Goal: Task Accomplishment & Management: Manage account settings

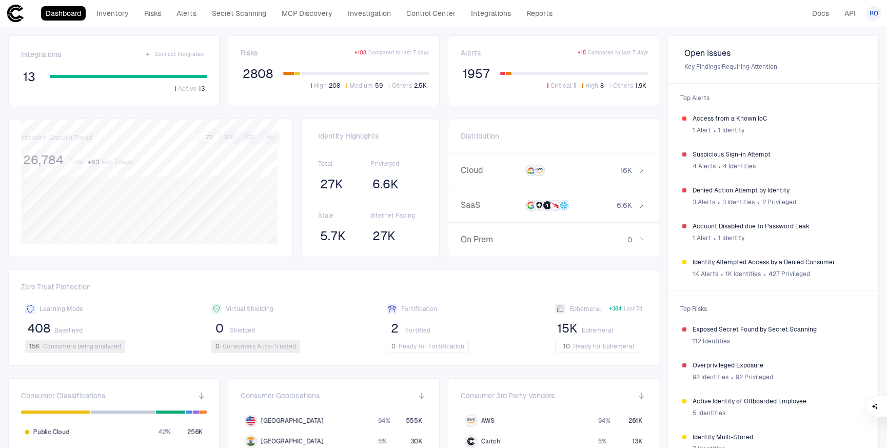
click at [553, 14] on span "RO" at bounding box center [873, 13] width 9 height 8
click at [553, 43] on ul "[PERSON_NAME] [PERSON_NAME][EMAIL_ADDRESS][PERSON_NAME][DOMAIN_NAME] Admin Sett…" at bounding box center [828, 60] width 102 height 72
click at [553, 34] on ul "[PERSON_NAME] [PERSON_NAME][EMAIL_ADDRESS][PERSON_NAME][DOMAIN_NAME] Admin Sett…" at bounding box center [828, 60] width 102 height 72
click at [553, 64] on span "Admin Settings" at bounding box center [823, 66] width 44 height 8
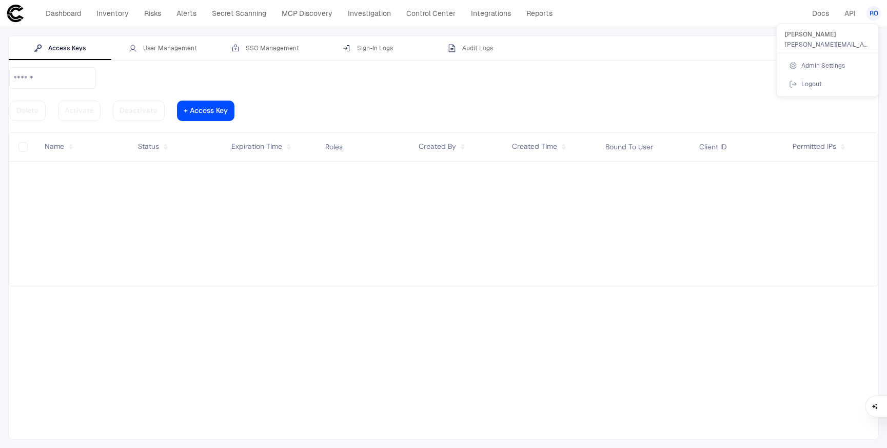
drag, startPoint x: 691, startPoint y: 211, endPoint x: 686, endPoint y: 212, distance: 5.2
click at [553, 212] on div at bounding box center [443, 224] width 887 height 448
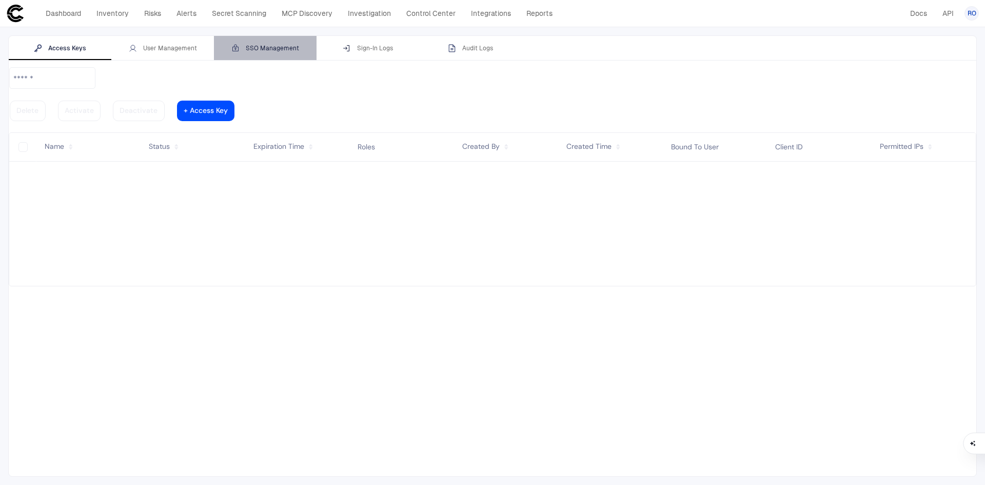
click at [265, 49] on div "SSO Management" at bounding box center [265, 48] width 68 height 8
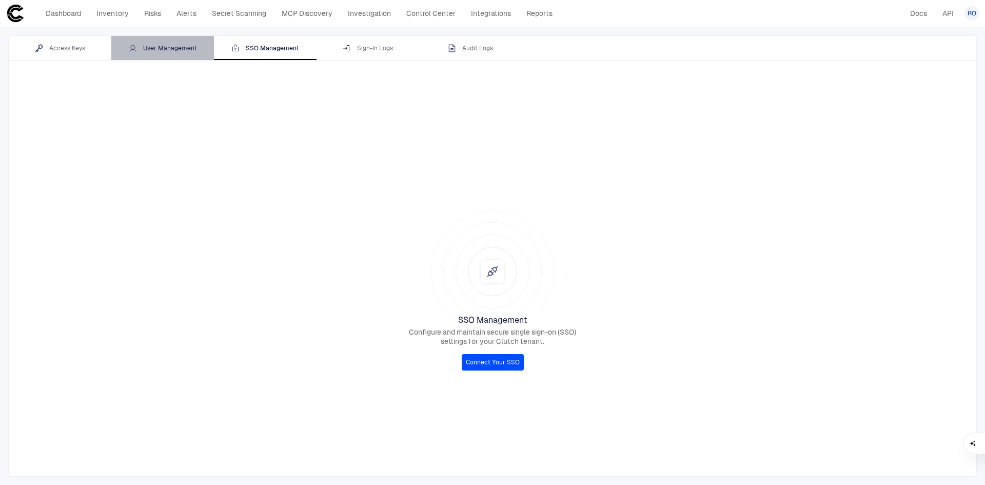
click at [180, 48] on div "User Management" at bounding box center [163, 48] width 68 height 8
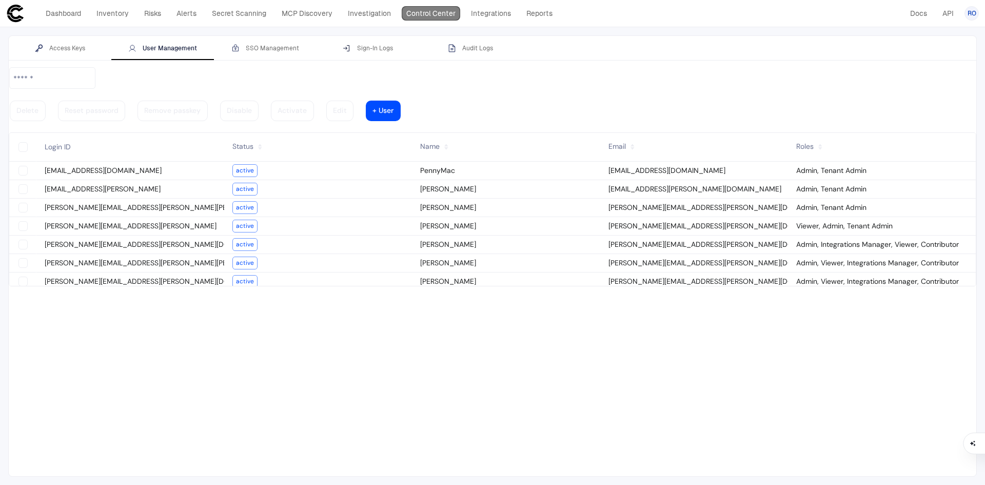
click at [439, 17] on link "Control Center" at bounding box center [431, 13] width 58 height 14
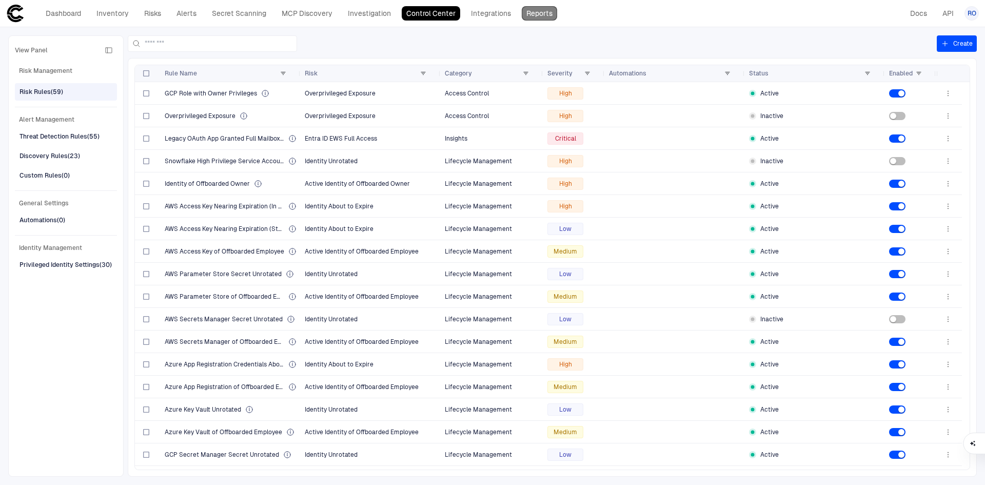
click at [547, 14] on link "Reports" at bounding box center [539, 13] width 35 height 14
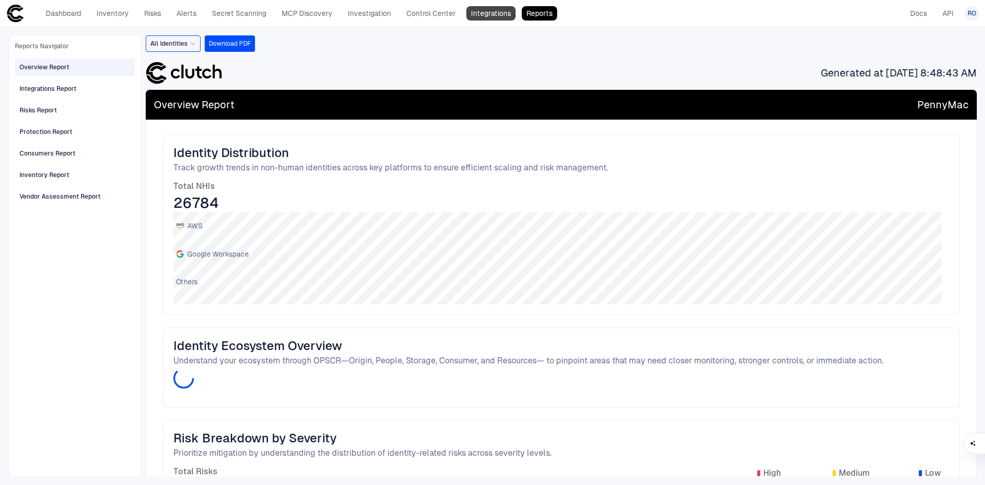
click at [491, 14] on link "Integrations" at bounding box center [490, 13] width 49 height 14
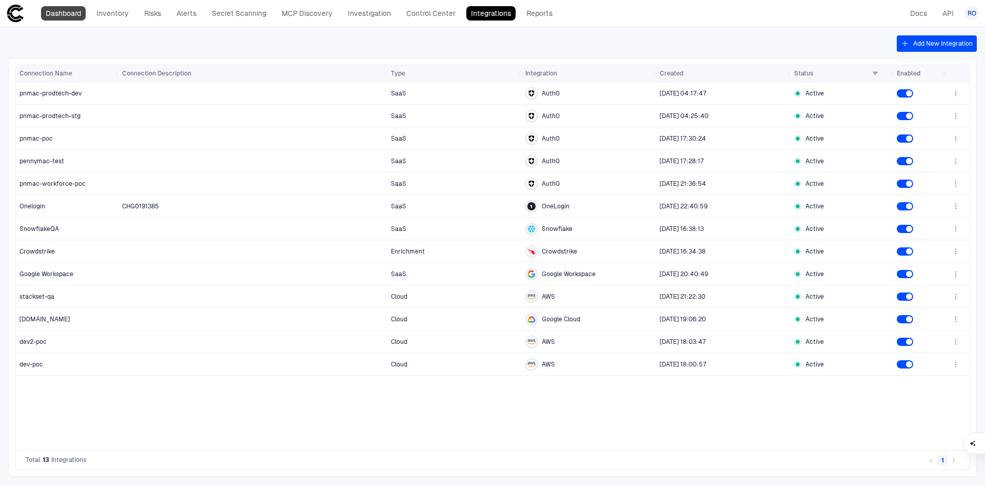
click at [71, 13] on link "Dashboard" at bounding box center [63, 13] width 45 height 14
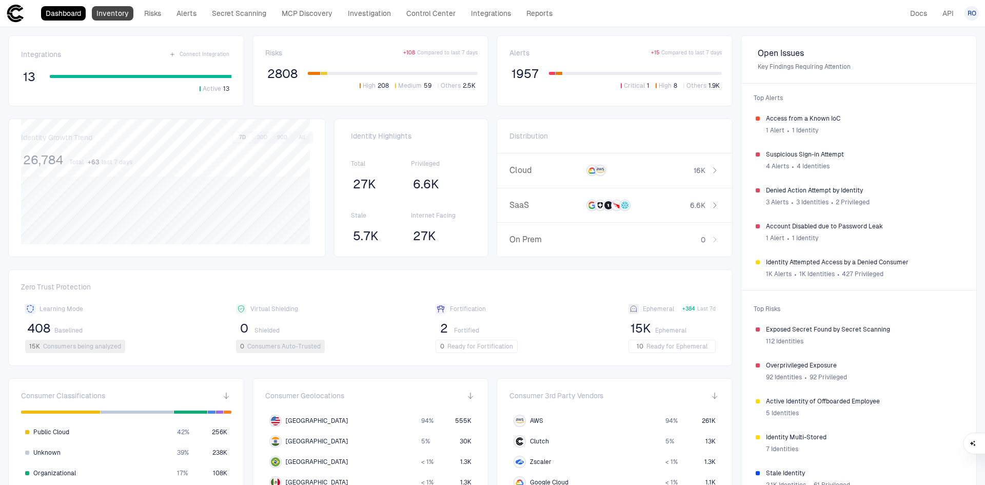
click at [118, 18] on link "Inventory" at bounding box center [113, 13] width 42 height 14
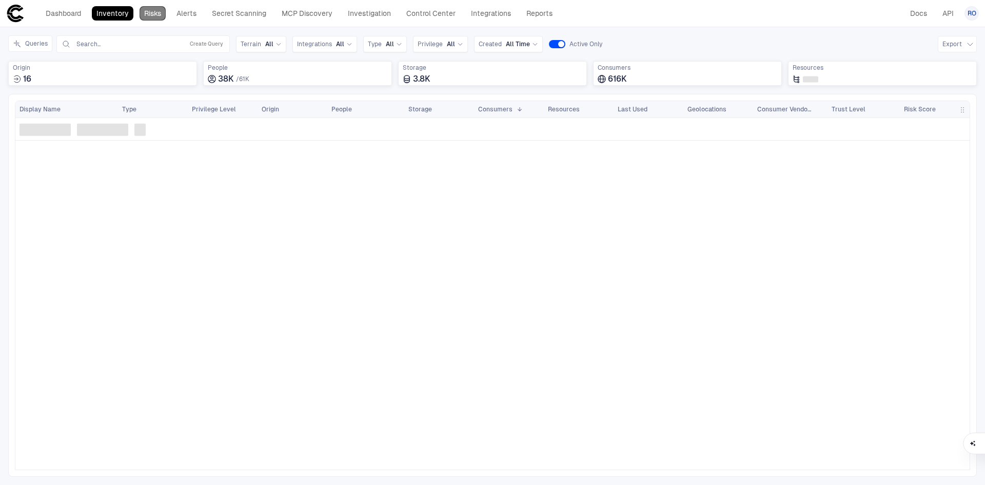
click at [151, 12] on link "Risks" at bounding box center [153, 13] width 26 height 14
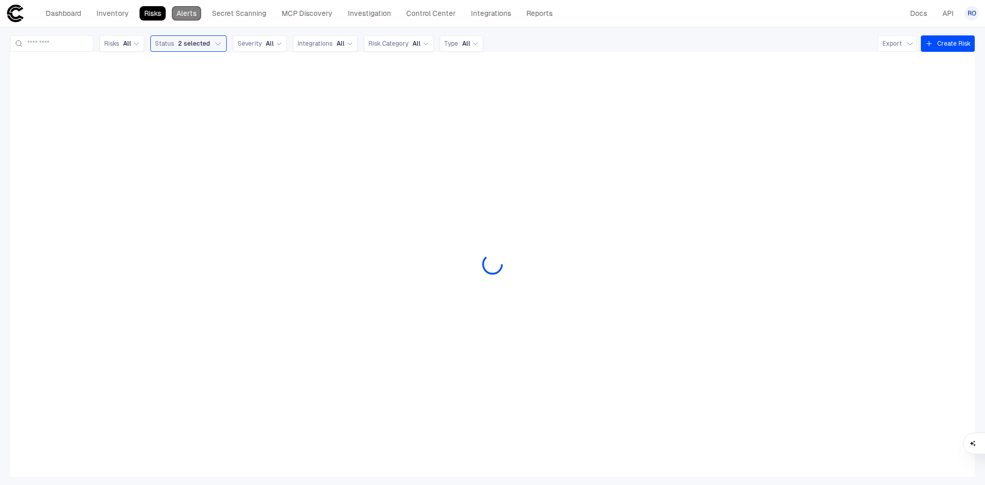
click at [189, 17] on link "Alerts" at bounding box center [186, 13] width 29 height 14
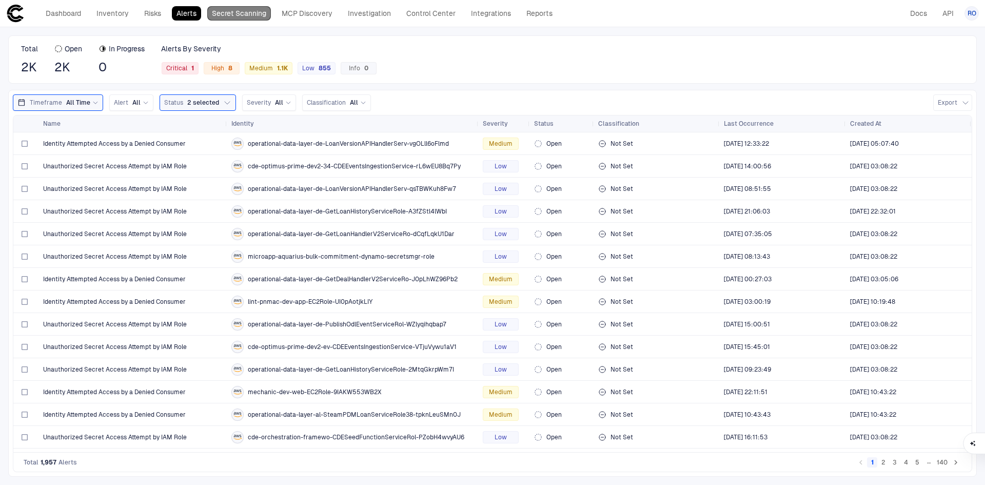
click at [242, 12] on link "Secret Scanning" at bounding box center [239, 13] width 64 height 14
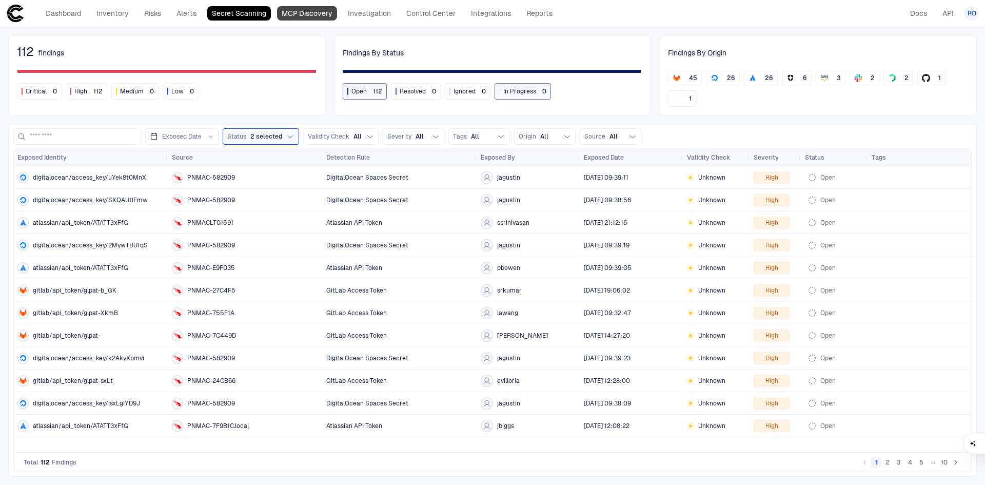
click at [307, 11] on link "MCP Discovery" at bounding box center [307, 13] width 60 height 14
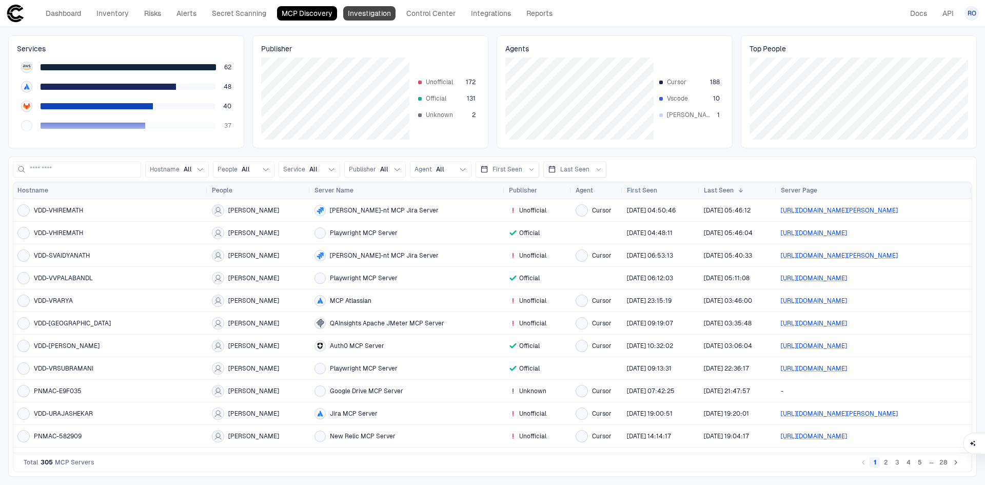
click at [362, 14] on link "Investigation" at bounding box center [369, 13] width 52 height 14
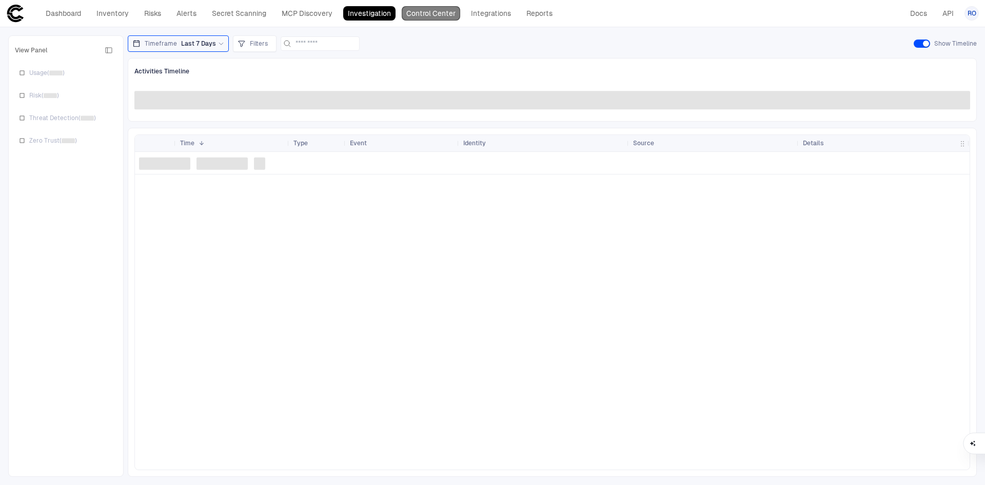
click at [416, 15] on link "Control Center" at bounding box center [431, 13] width 58 height 14
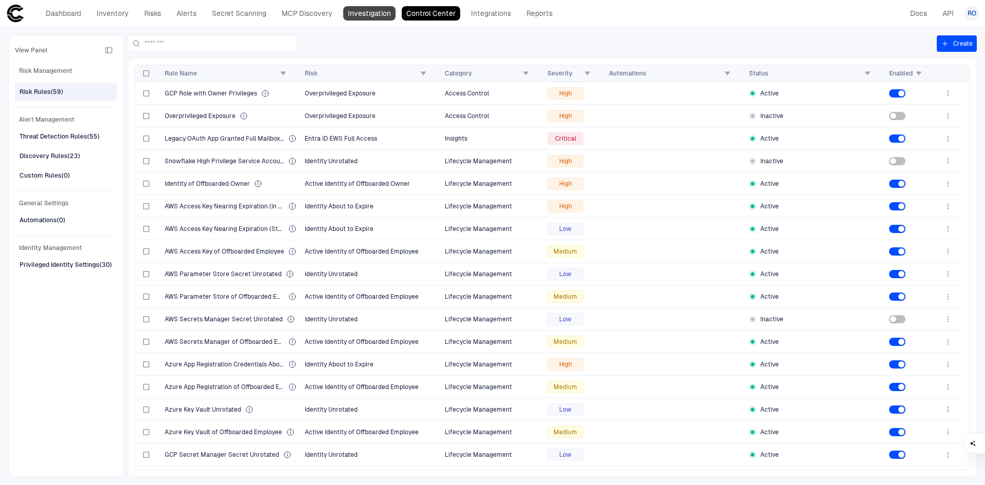
click at [369, 10] on link "Investigation" at bounding box center [369, 13] width 52 height 14
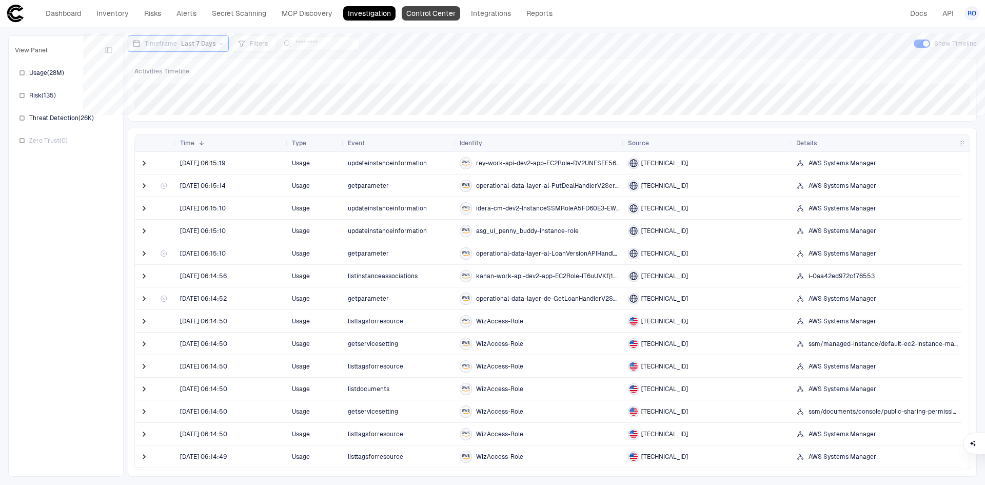
click at [442, 12] on link "Control Center" at bounding box center [431, 13] width 58 height 14
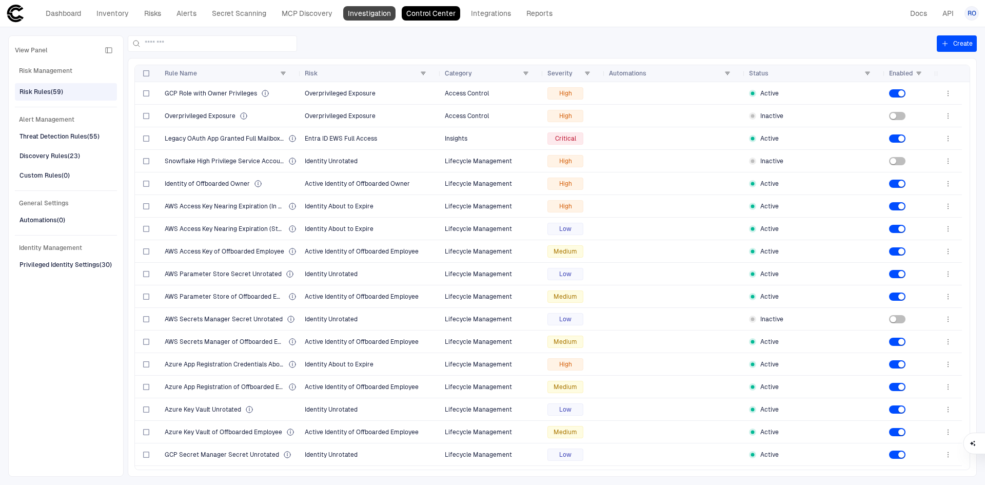
click at [371, 10] on link "Investigation" at bounding box center [369, 13] width 52 height 14
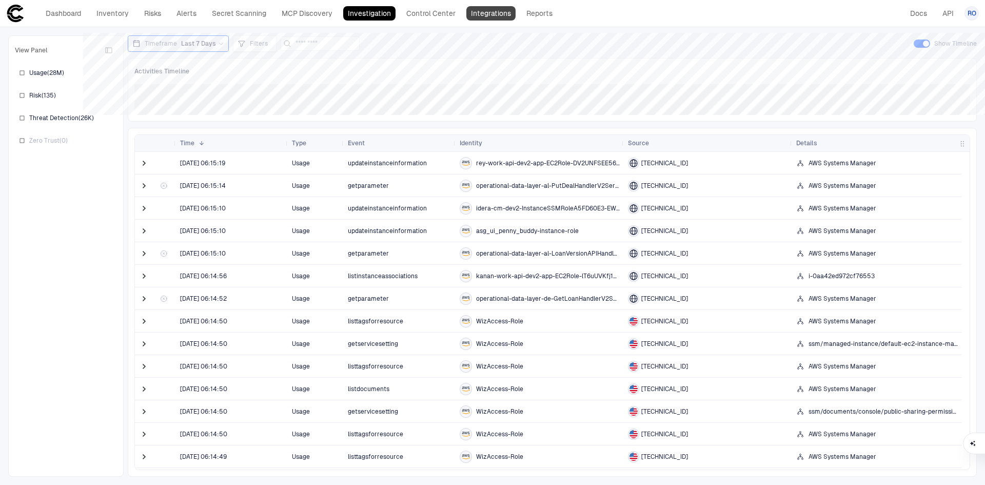
click at [499, 17] on link "Integrations" at bounding box center [490, 13] width 49 height 14
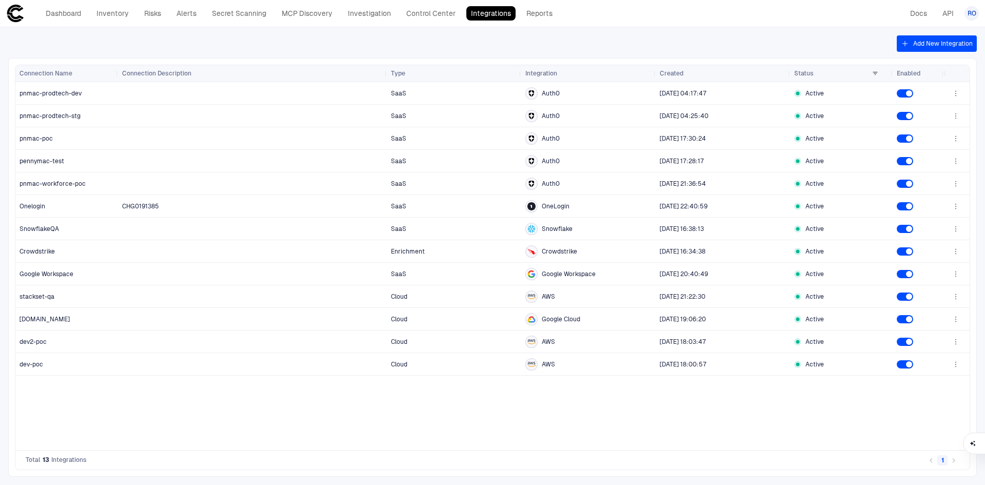
click at [553, 44] on button "Add New Integration" at bounding box center [937, 43] width 80 height 16
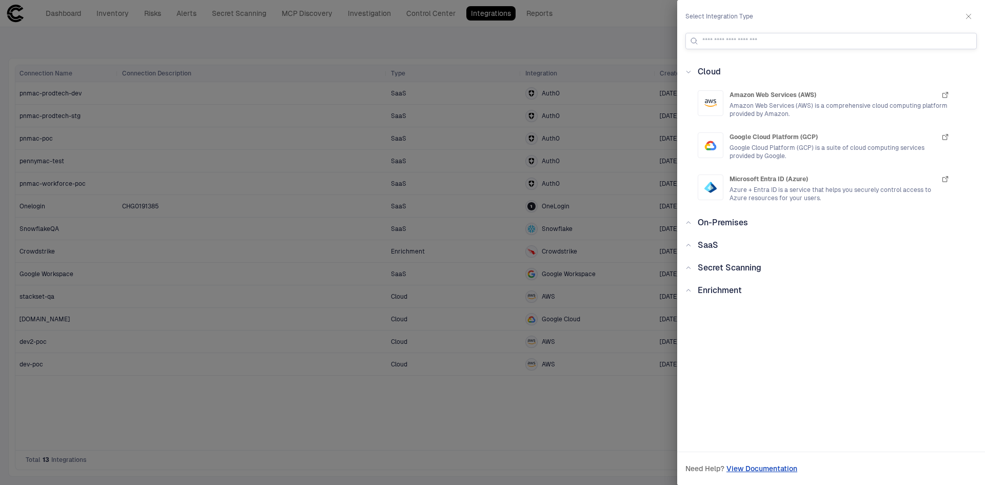
click at [553, 45] on input at bounding box center [837, 40] width 270 height 15
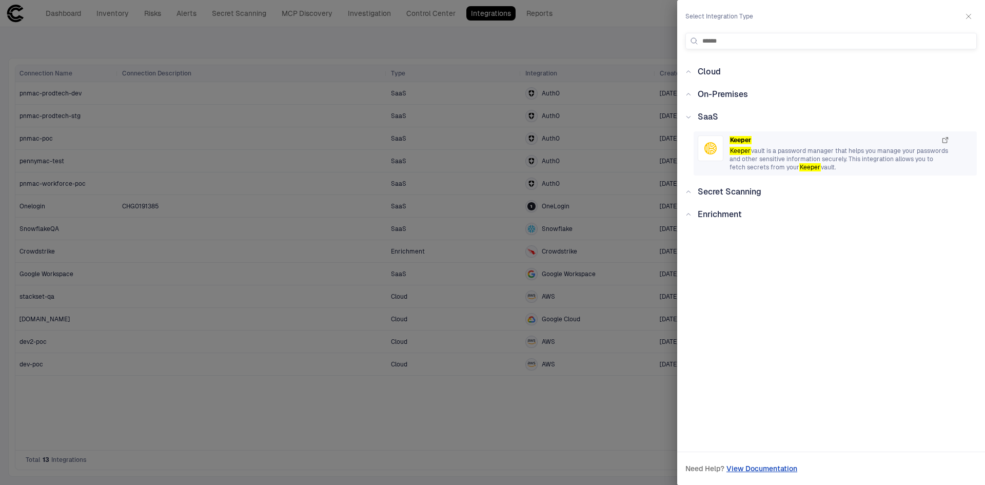
type input "******"
click at [553, 165] on span "Keeper vault is a password manager that helps you manage your passwords and oth…" at bounding box center [839, 159] width 220 height 25
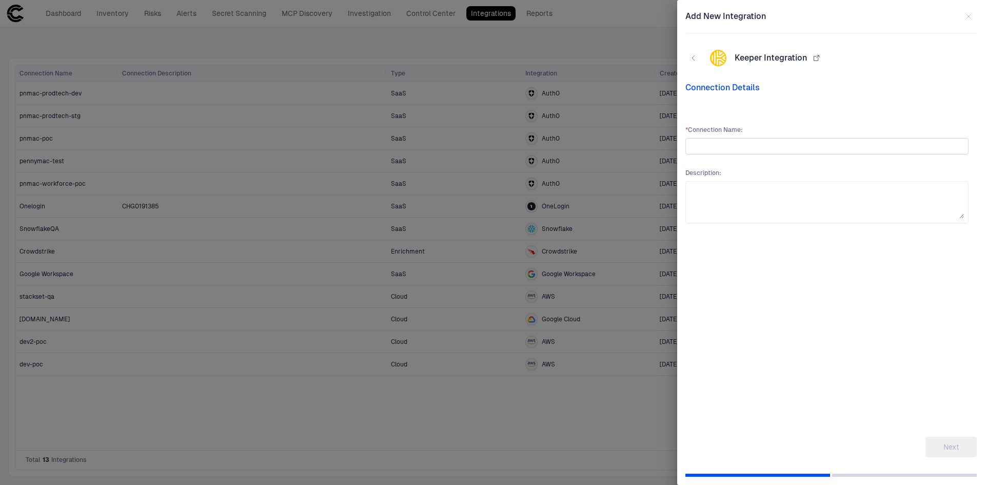
click at [553, 148] on input "text" at bounding box center [827, 145] width 274 height 15
type input "**********"
click at [553, 444] on button "Next" at bounding box center [950, 446] width 51 height 21
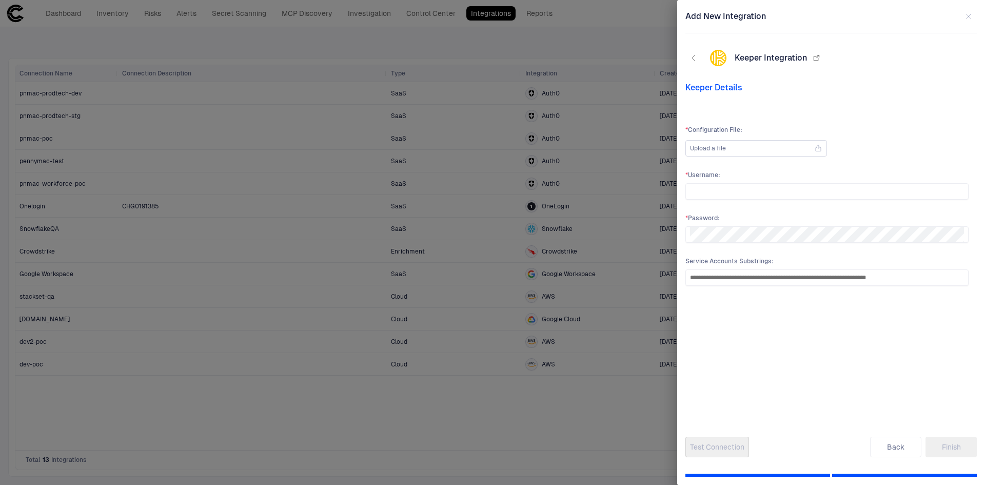
click at [553, 148] on div "Upload a file" at bounding box center [756, 148] width 132 height 15
click at [0, 0] on input "Upload a file" at bounding box center [0, 0] width 0 height 0
click at [553, 191] on input "text" at bounding box center [827, 191] width 274 height 15
click at [553, 59] on icon "button" at bounding box center [816, 58] width 8 height 8
click at [553, 189] on input "text" at bounding box center [827, 191] width 274 height 15
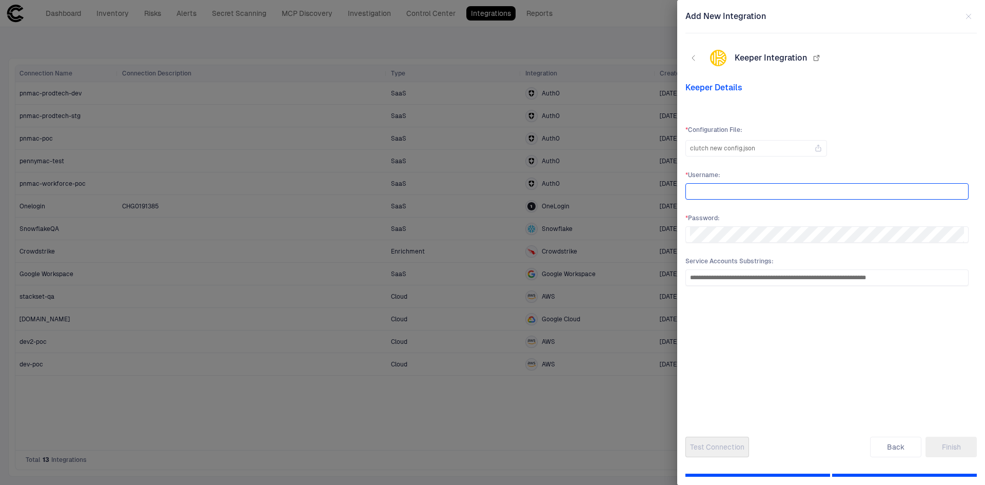
click at [553, 196] on input "text" at bounding box center [827, 191] width 274 height 15
paste input "**********"
type input "**********"
click at [553, 447] on button "Test Connection" at bounding box center [717, 446] width 64 height 21
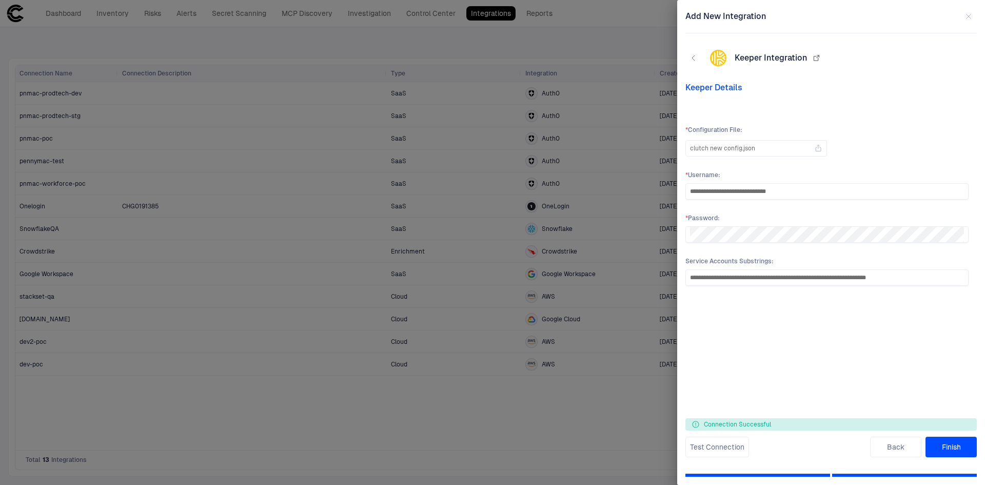
click at [553, 447] on button "Finish" at bounding box center [950, 446] width 51 height 21
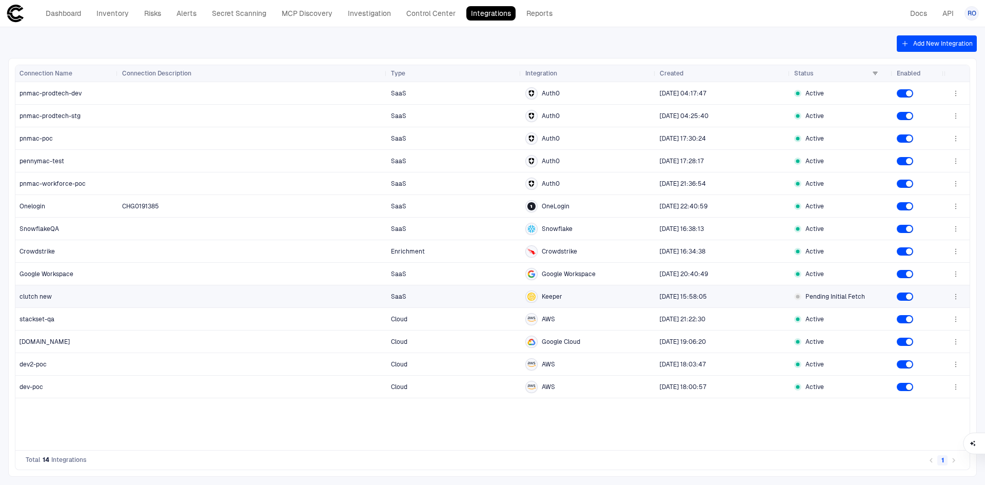
click at [44, 295] on span "clutch new" at bounding box center [35, 296] width 32 height 8
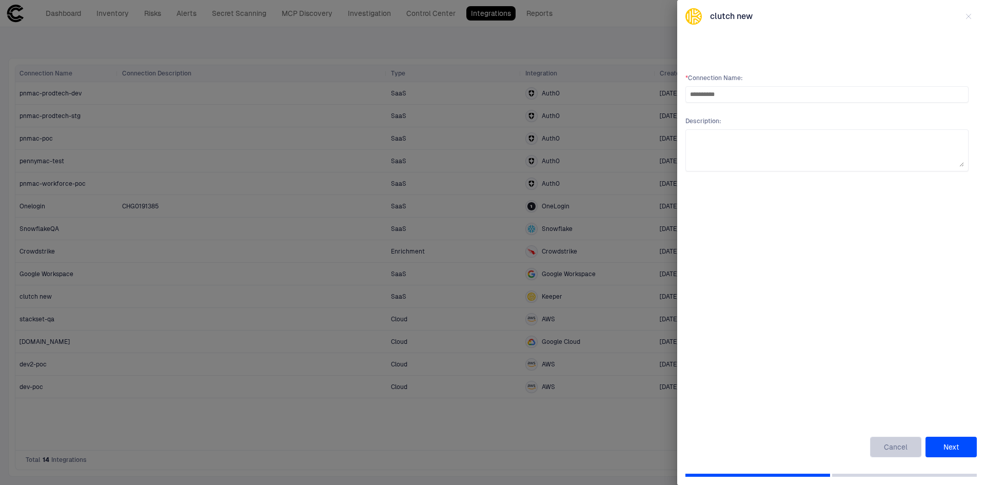
click at [553, 446] on button "Cancel" at bounding box center [895, 446] width 51 height 21
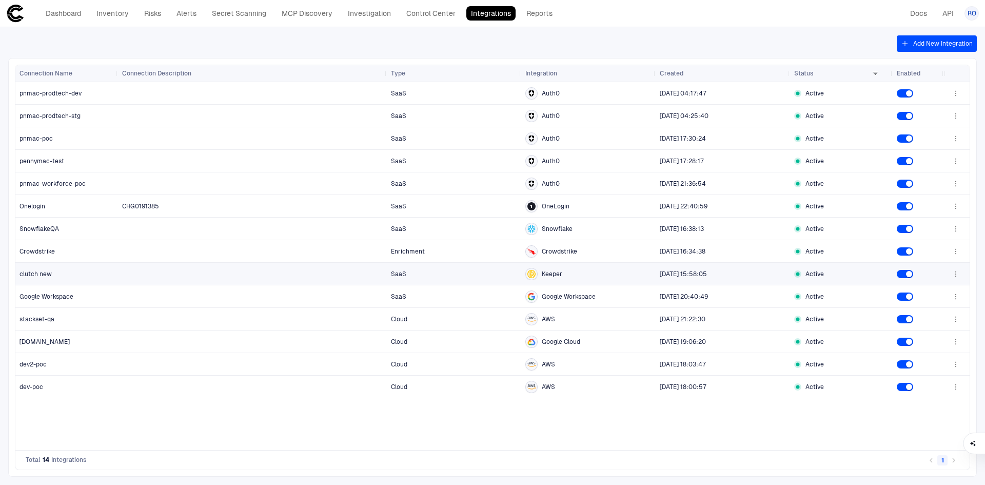
click at [553, 270] on span "Keeper" at bounding box center [552, 274] width 21 height 8
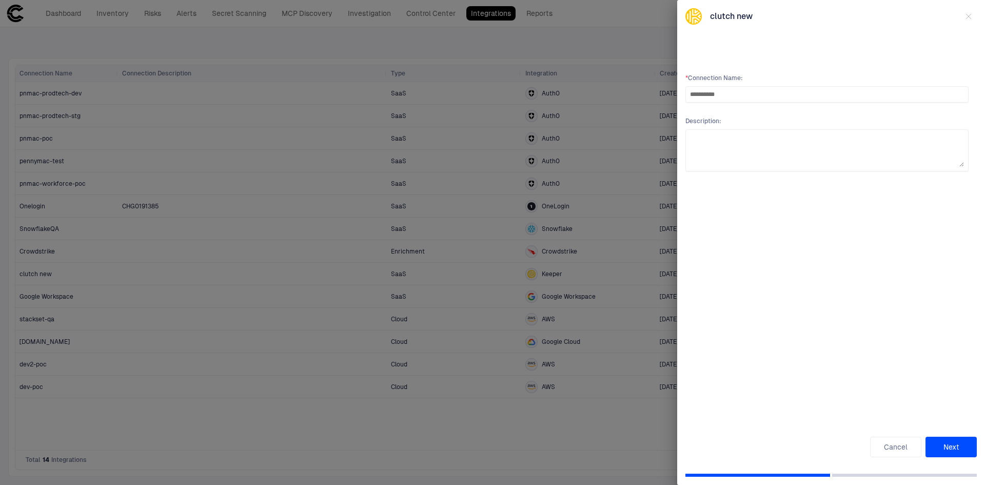
click at [553, 447] on button "Next" at bounding box center [950, 446] width 51 height 21
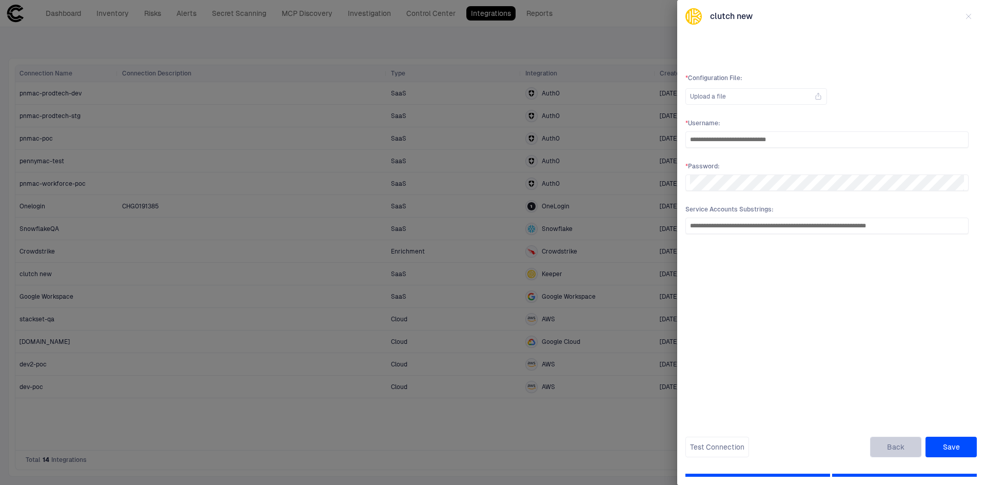
click at [553, 447] on button "Back" at bounding box center [895, 446] width 51 height 21
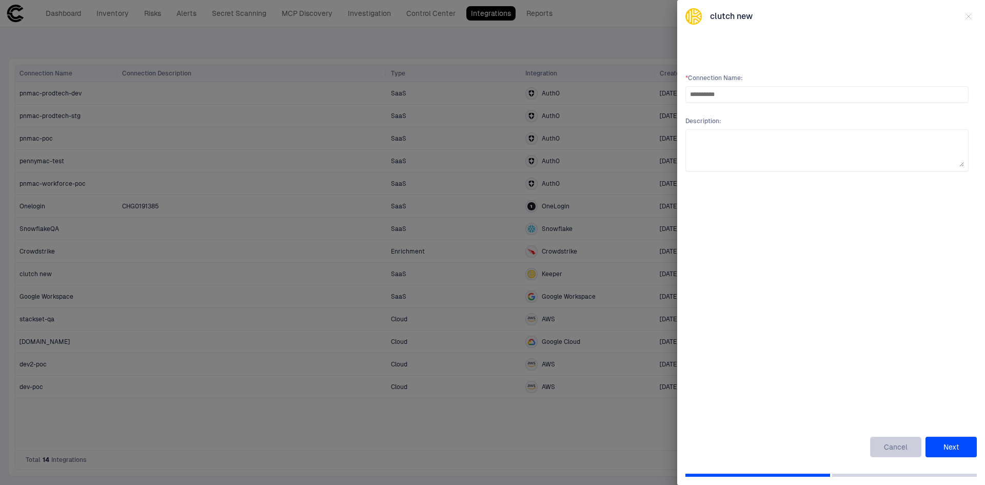
click at [553, 445] on button "Cancel" at bounding box center [895, 446] width 51 height 21
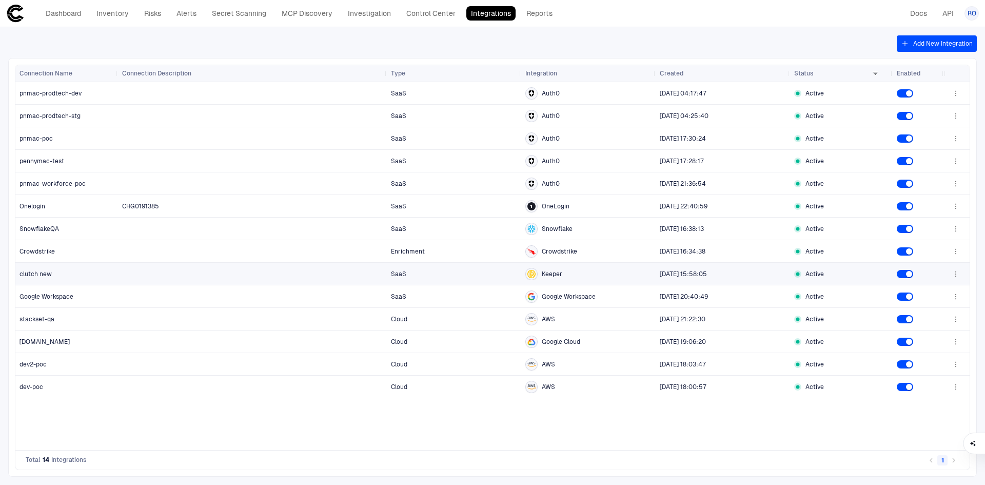
click at [37, 271] on span "clutch new" at bounding box center [35, 274] width 32 height 8
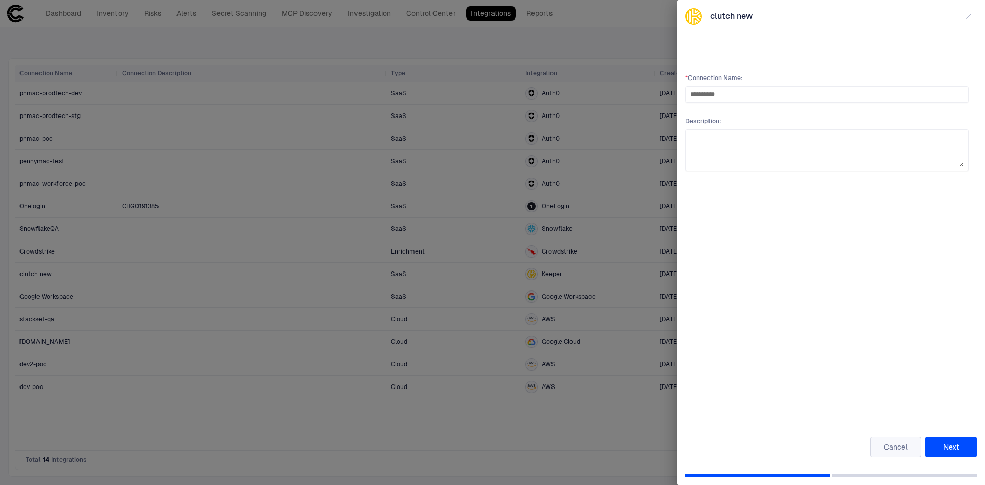
click at [553, 447] on button "Cancel" at bounding box center [895, 446] width 51 height 21
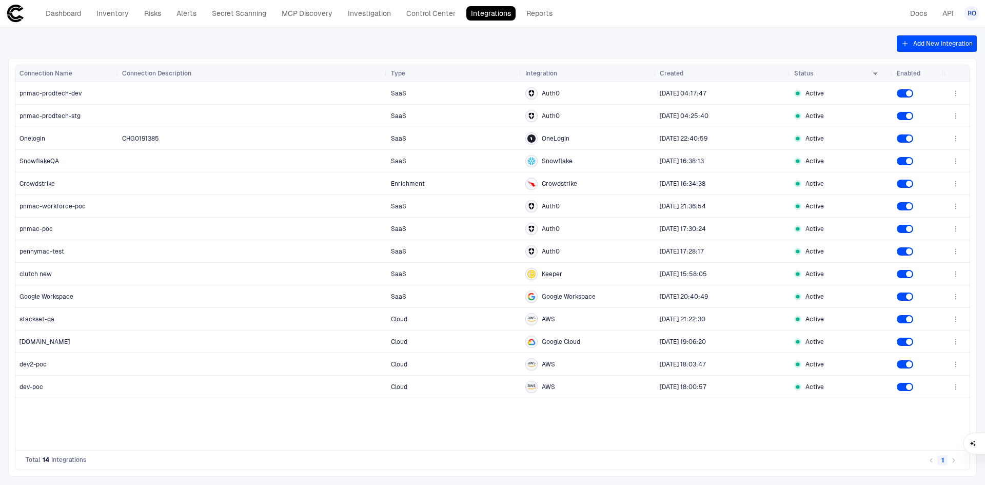
click at [489, 16] on link "Integrations" at bounding box center [490, 13] width 49 height 14
click at [63, 275] on div "clutch new" at bounding box center [66, 274] width 95 height 8
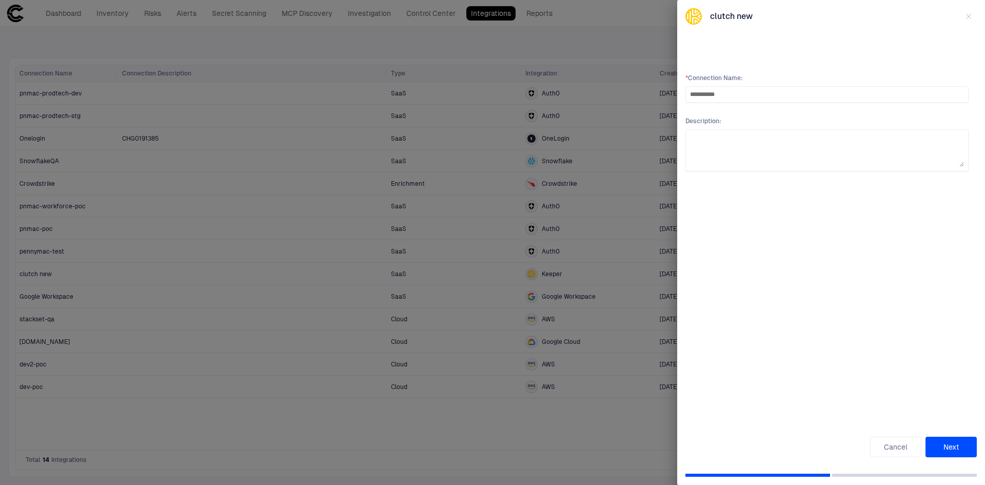
drag, startPoint x: 724, startPoint y: 95, endPoint x: 676, endPoint y: 91, distance: 47.8
click at [553, 91] on div "**********" at bounding box center [492, 242] width 985 height 485
type input "*"
type input "**********"
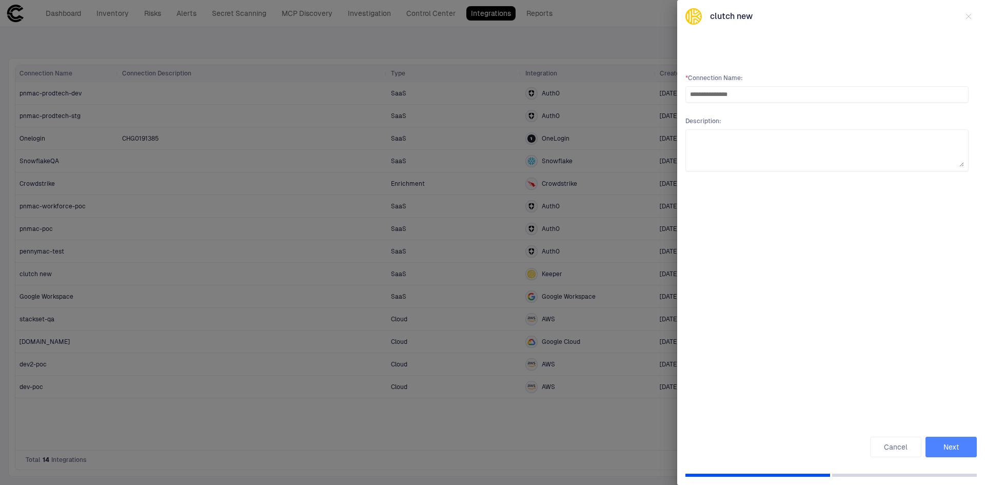
click at [553, 447] on button "Next" at bounding box center [950, 446] width 51 height 21
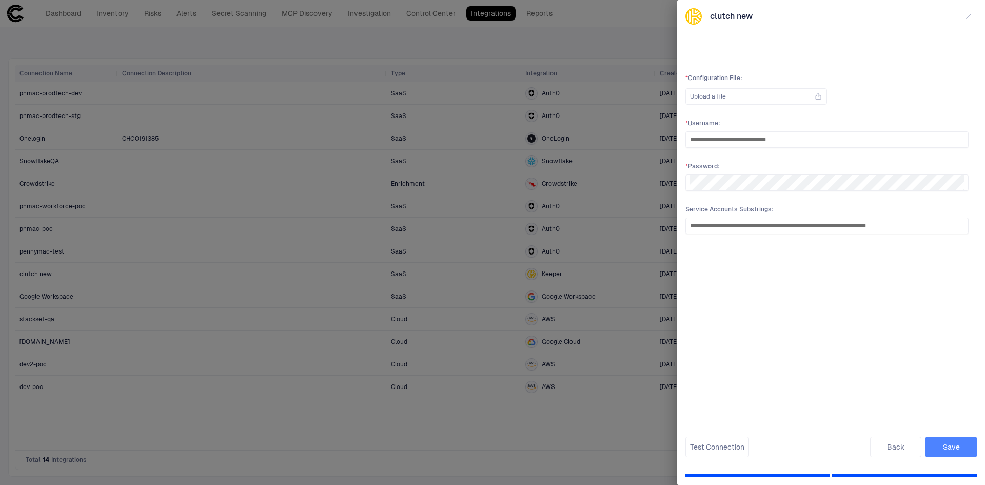
click at [553, 447] on button "Save" at bounding box center [950, 446] width 51 height 21
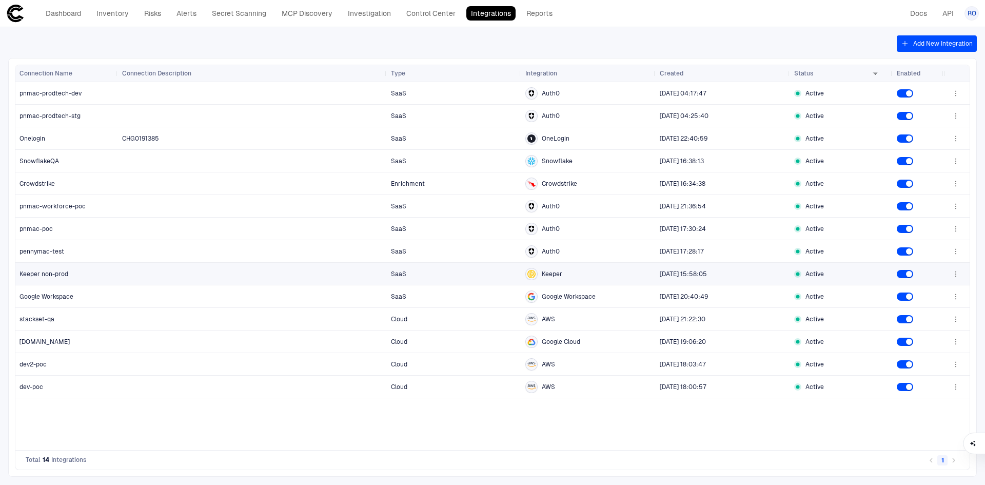
click at [553, 276] on div "Keeper" at bounding box center [588, 274] width 126 height 12
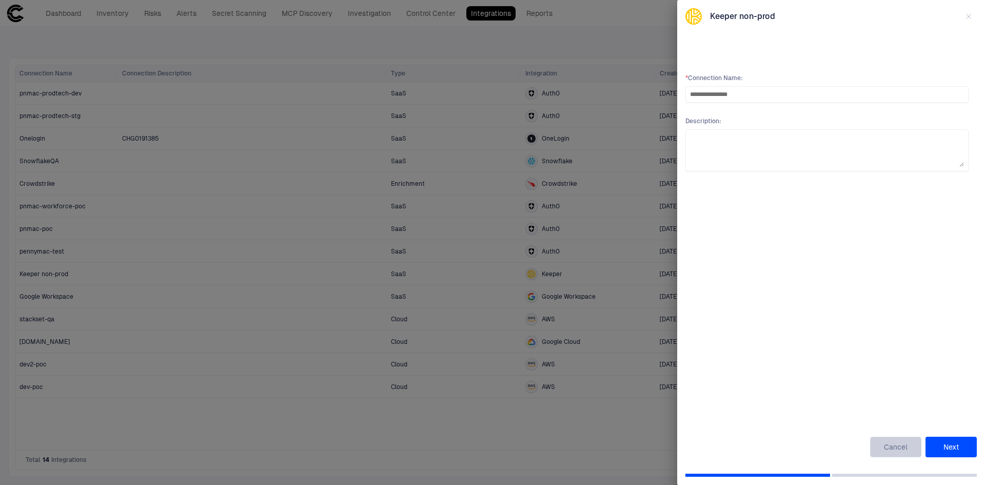
click at [553, 447] on button "Cancel" at bounding box center [895, 446] width 51 height 21
